Goal: Check status: Check status

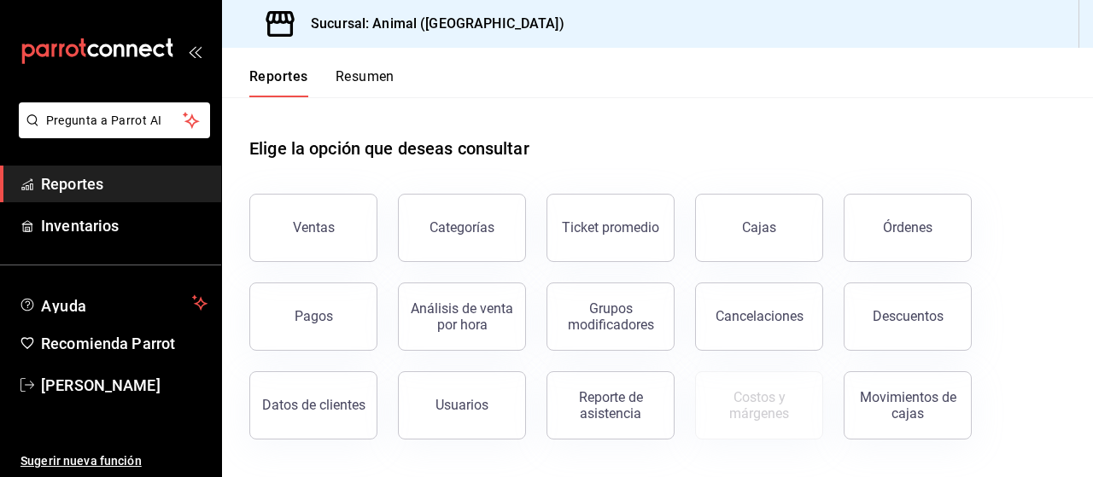
click at [370, 233] on button "Ventas" at bounding box center [313, 228] width 128 height 68
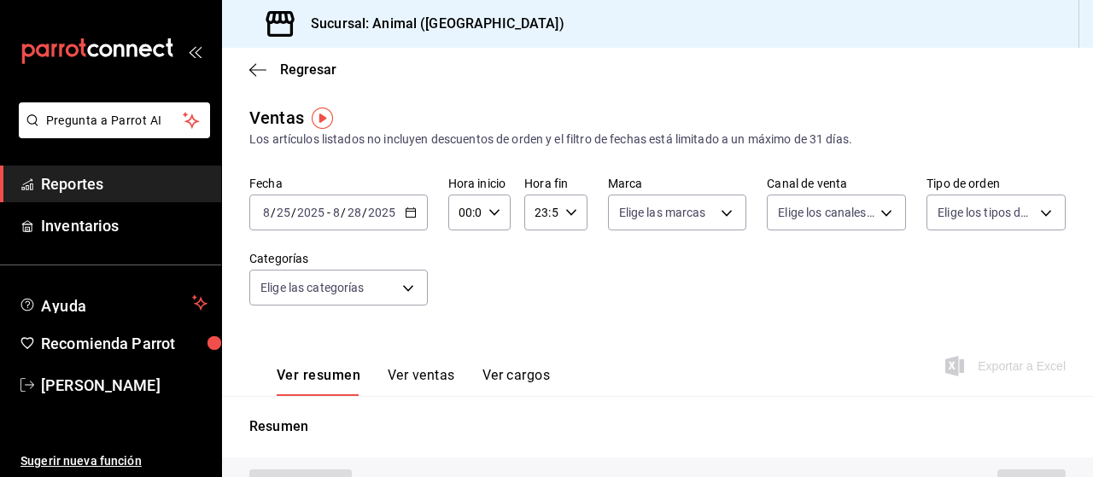
type input "PARROT,UBER_EATS,RAPPI,DIDI_FOOD,ONLINE"
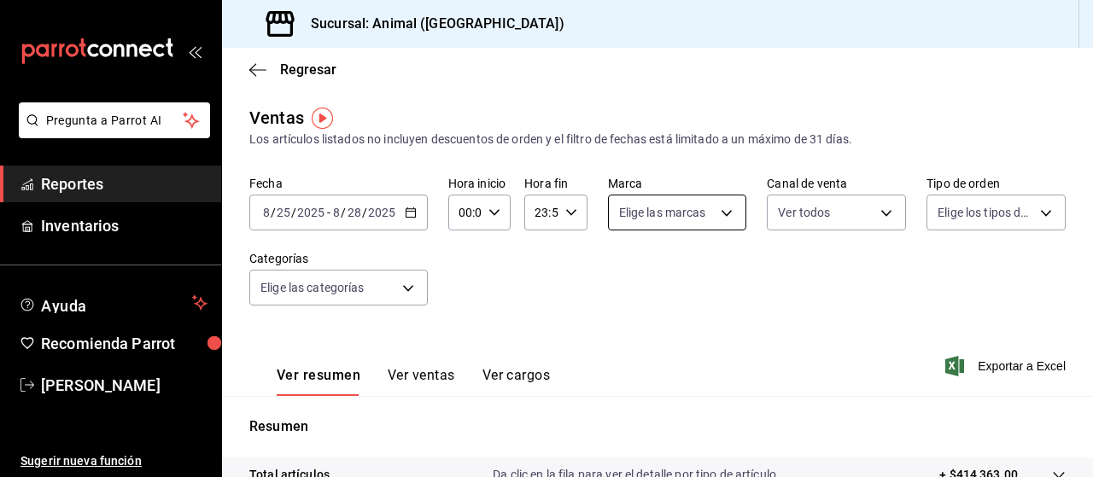
click at [645, 218] on body "Pregunta a Parrot AI Reportes Inventarios Ayuda Recomienda Parrot [PERSON_NAME]…" at bounding box center [546, 238] width 1093 height 477
click at [641, 270] on div "Ver todas" at bounding box center [658, 277] width 88 height 37
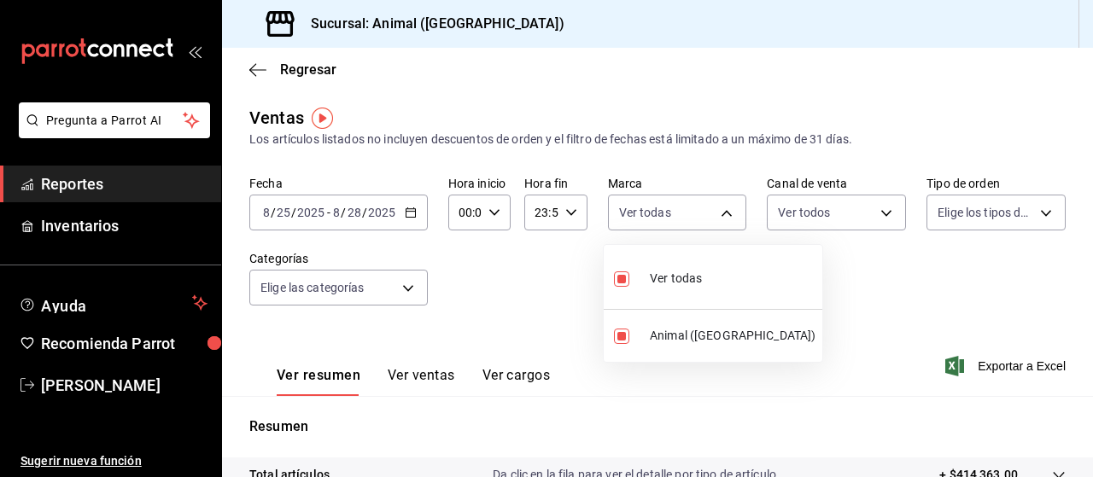
type input "96838179-8fbb-4073-aae3-1789726318c8"
checkbox input "true"
click at [986, 220] on div at bounding box center [546, 238] width 1093 height 477
click at [986, 220] on body "Pregunta a Parrot AI Reportes Inventarios Ayuda Recomienda Parrot [PERSON_NAME]…" at bounding box center [546, 238] width 1093 height 477
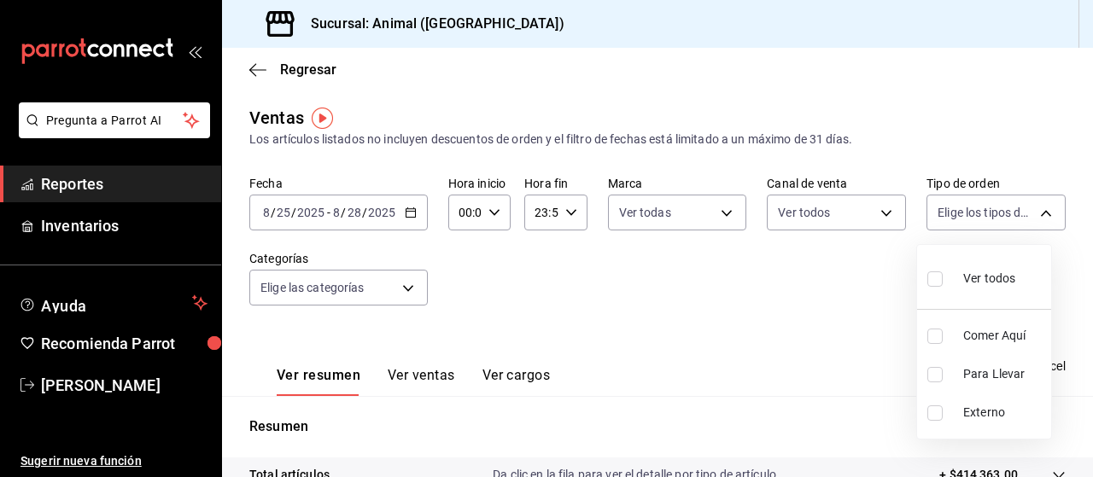
click at [955, 278] on div "Ver todos" at bounding box center [972, 277] width 88 height 37
type input "89cc3392-1a89-49ed-91c4-e66ea58282e1,025cf6ae-25b7-4698-bb98-3d77af74a196,EXTER…"
checkbox input "true"
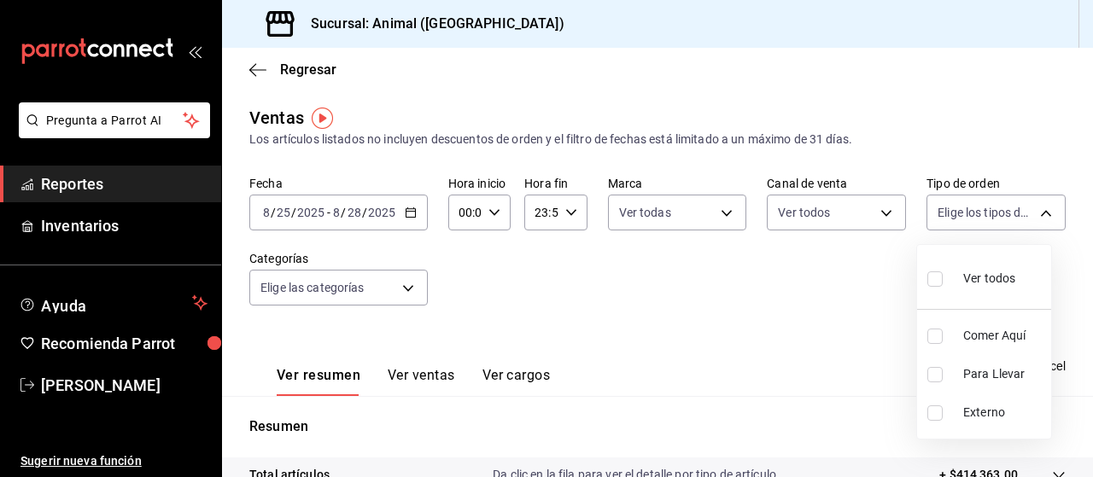
checkbox input "true"
click at [360, 278] on div at bounding box center [546, 238] width 1093 height 477
click at [360, 278] on body "Pregunta a Parrot AI Reportes Inventarios Ayuda Recomienda Parrot [PERSON_NAME]…" at bounding box center [546, 238] width 1093 height 477
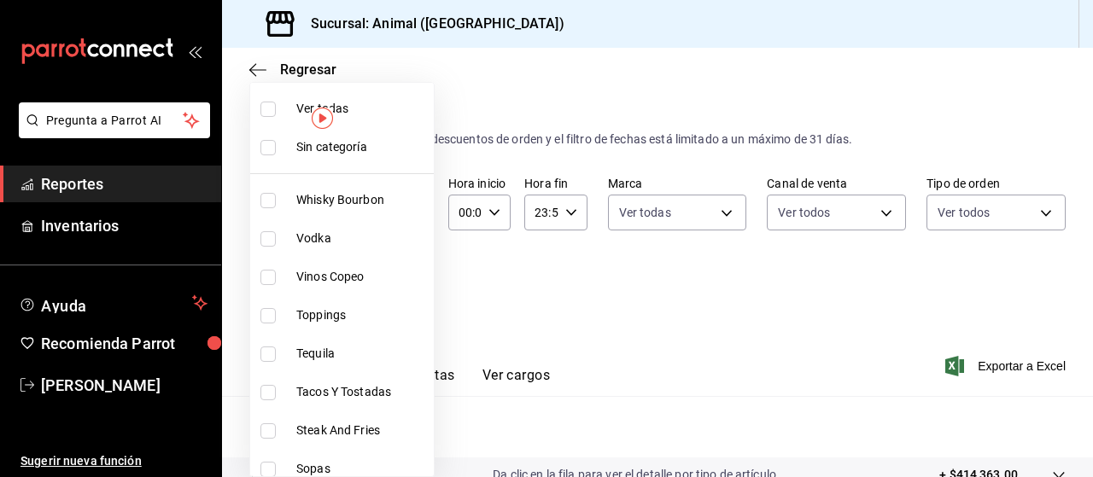
click at [287, 103] on li "Ver todas" at bounding box center [342, 109] width 184 height 38
type input "696422f3-042f-4992-a796-20cec1d2addd,ab2f2cdd-2d2d-455a-bd59-969ed93fbee5,5744a…"
checkbox input "true"
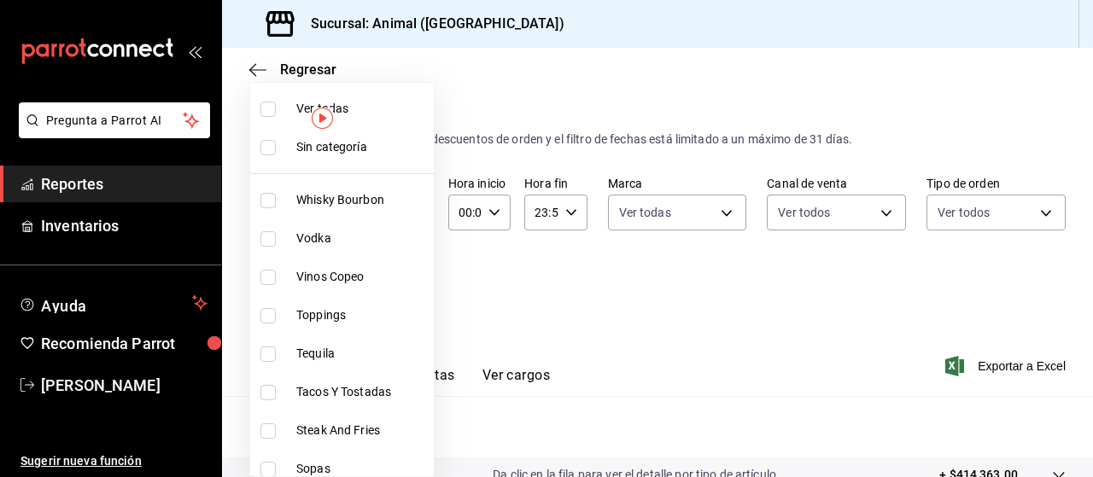
checkbox input "true"
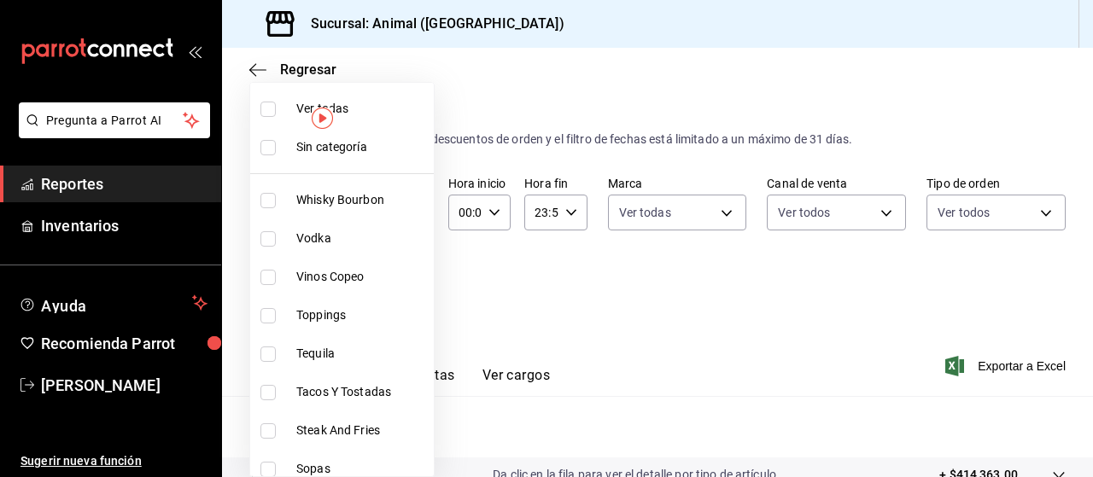
checkbox input "true"
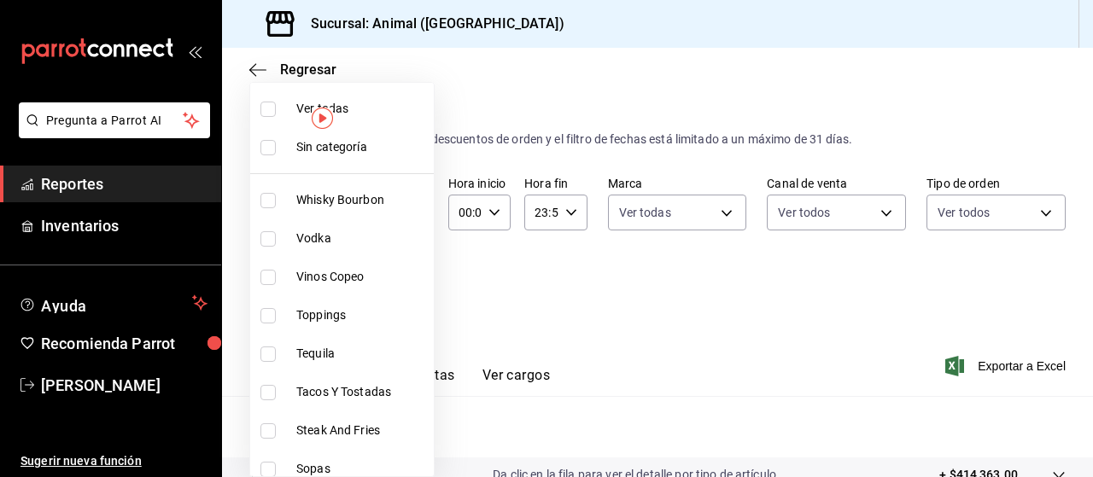
checkbox input "true"
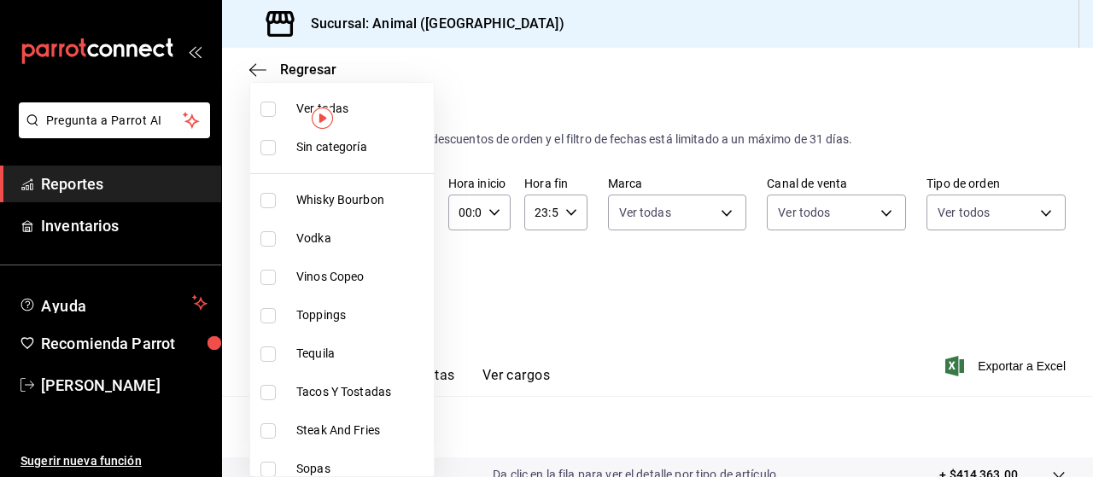
checkbox input "true"
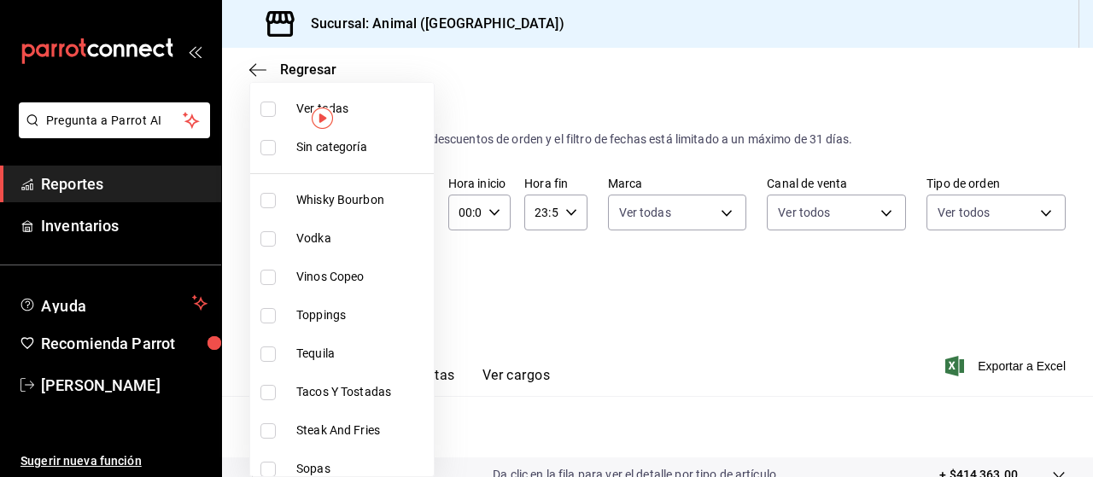
checkbox input "true"
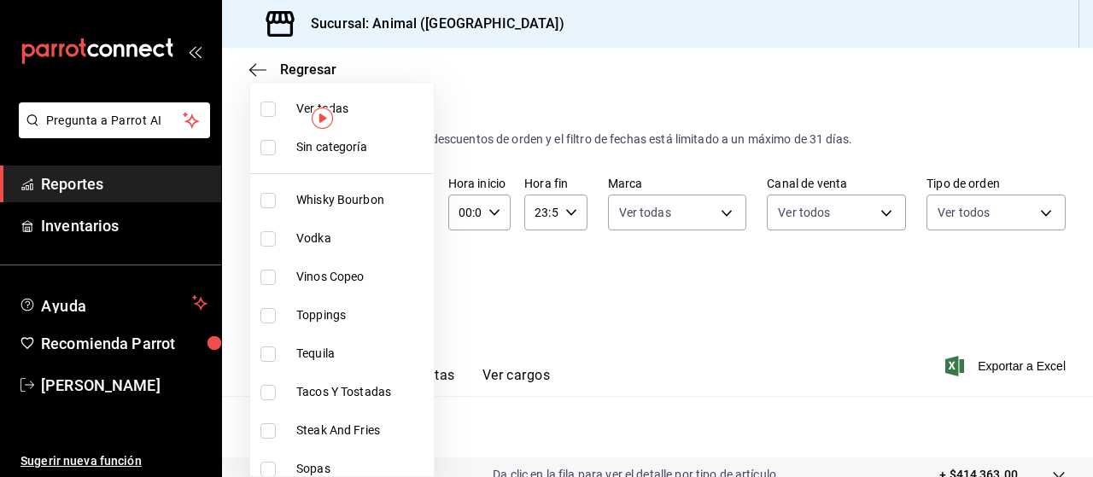
checkbox input "true"
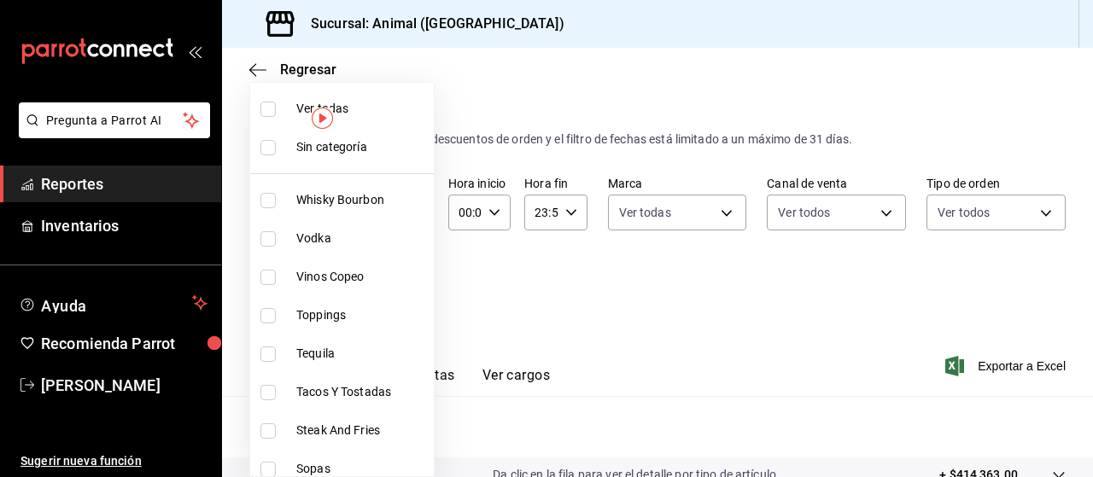
checkbox input "true"
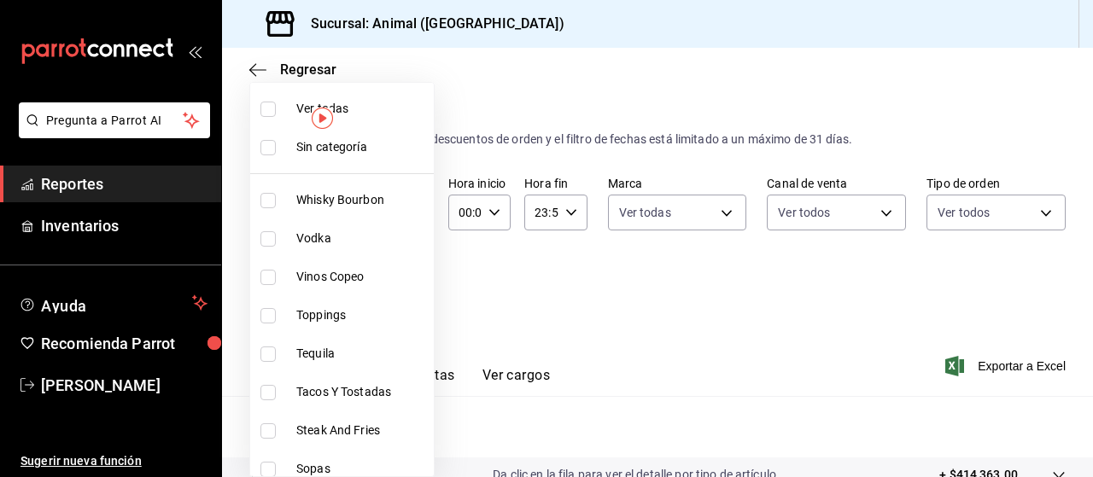
checkbox input "true"
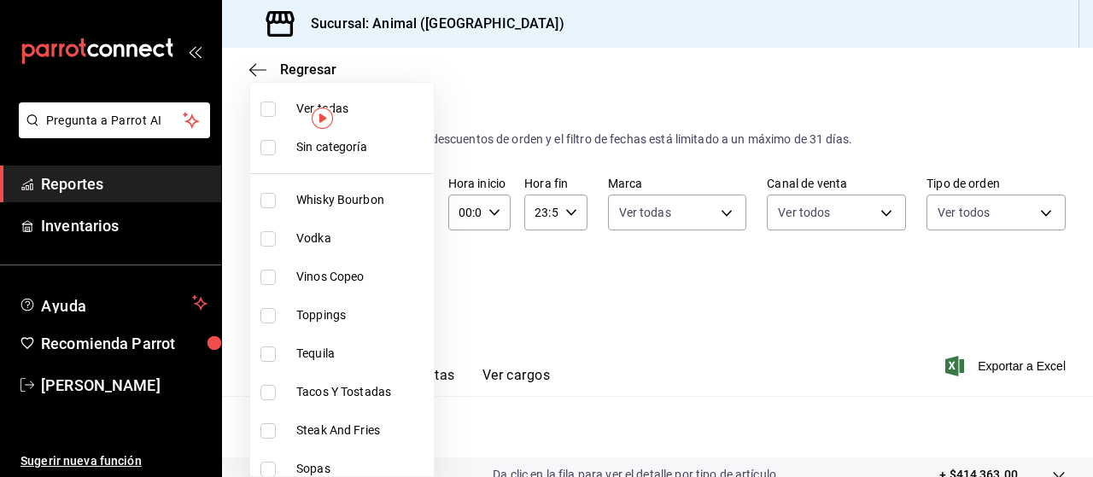
checkbox input "true"
click at [687, 335] on div at bounding box center [546, 238] width 1093 height 477
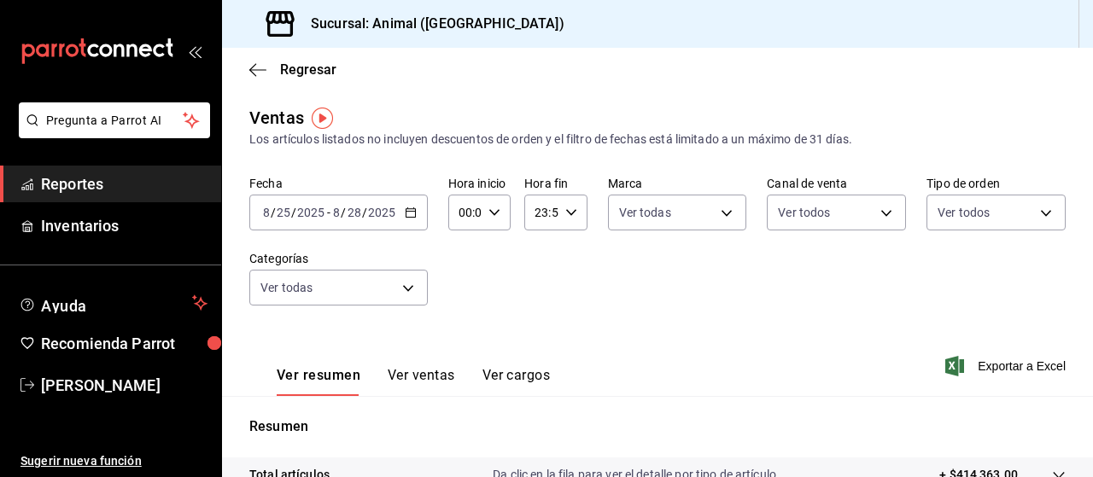
click at [413, 215] on icon "button" at bounding box center [411, 213] width 12 height 12
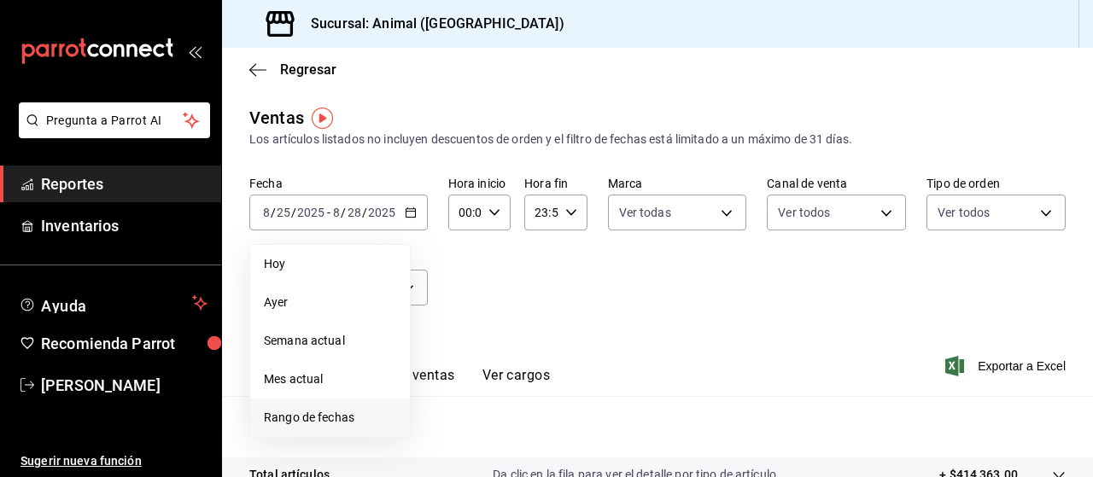
click at [302, 409] on span "Rango de fechas" at bounding box center [330, 418] width 132 height 18
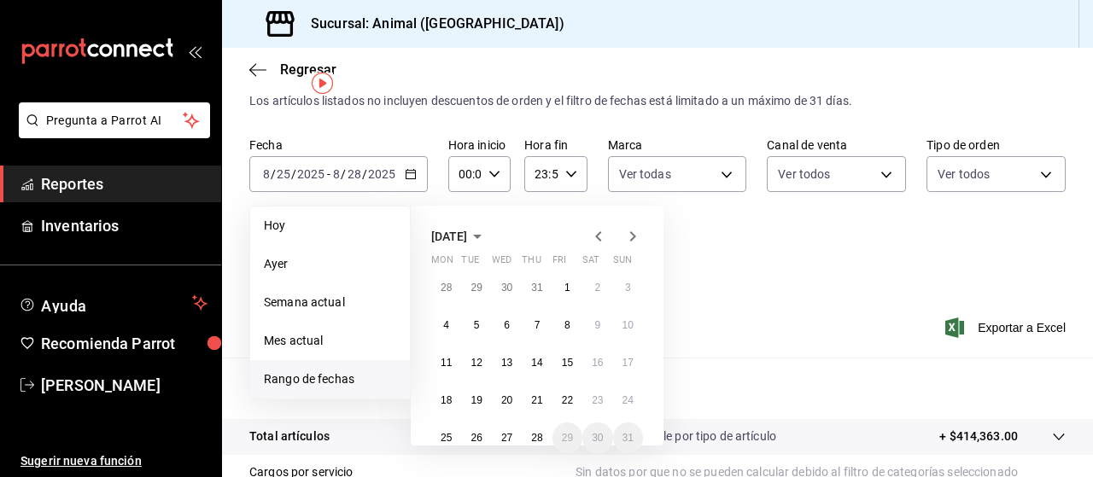
scroll to position [68, 0]
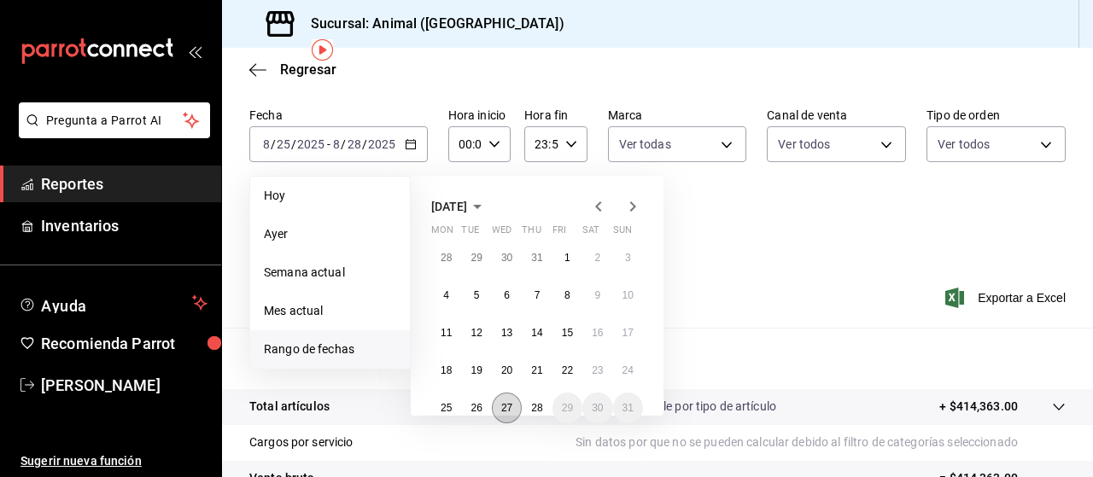
click at [502, 412] on abbr "27" at bounding box center [506, 408] width 11 height 12
click at [542, 398] on button "28" at bounding box center [537, 408] width 30 height 31
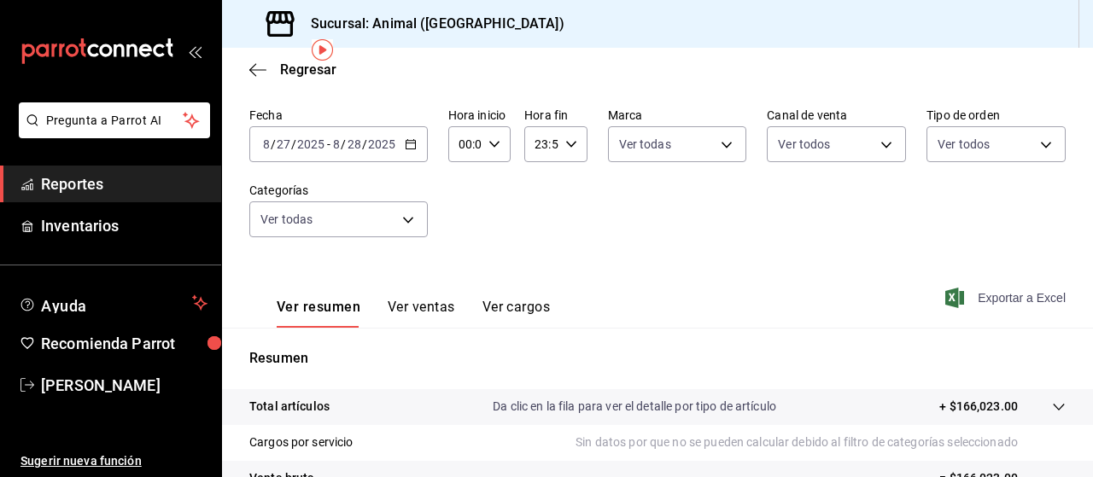
click at [950, 295] on icon "button" at bounding box center [954, 298] width 19 height 20
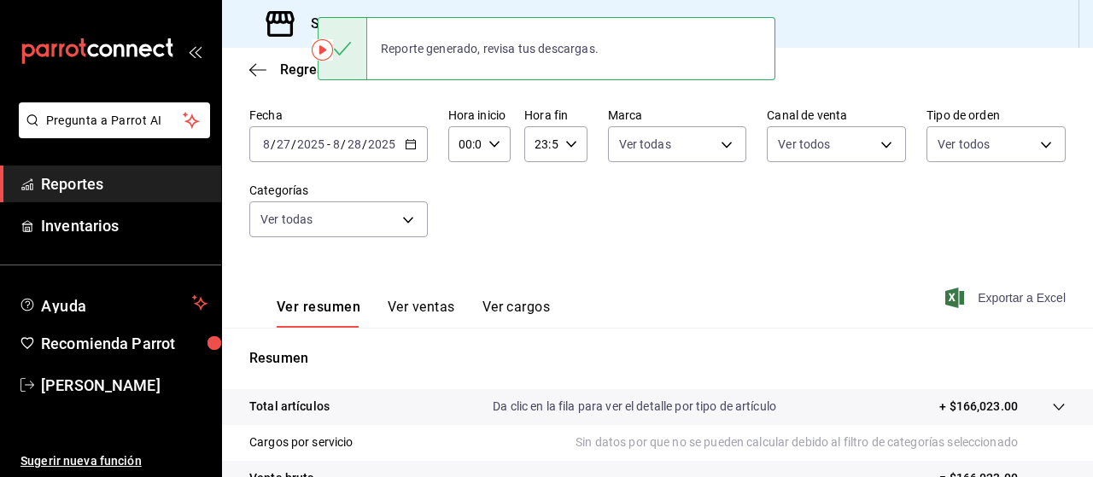
click at [875, 0] on html "Pregunta a Parrot AI Reportes Inventarios Ayuda Recomienda Parrot [PERSON_NAME]…" at bounding box center [546, 238] width 1093 height 477
